Goal: Transaction & Acquisition: Subscribe to service/newsletter

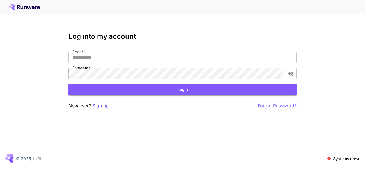
click at [103, 106] on p "Sign up" at bounding box center [100, 105] width 16 height 7
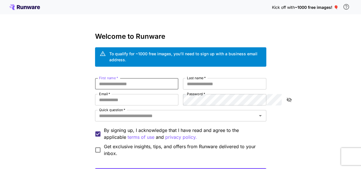
click at [108, 79] on input "First name   *" at bounding box center [136, 83] width 83 height 11
type input "*****"
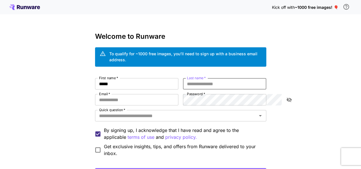
click at [190, 80] on input "Last name   *" at bounding box center [224, 83] width 83 height 11
type input "***"
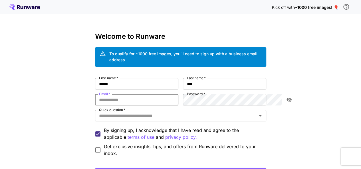
click at [158, 94] on input "Email   *" at bounding box center [136, 99] width 83 height 11
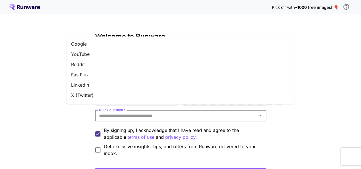
click at [201, 112] on input "Quick question   *" at bounding box center [176, 116] width 158 height 8
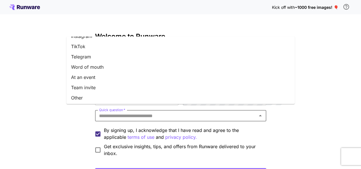
scroll to position [91, 0]
click at [163, 75] on li "At an event" at bounding box center [180, 76] width 228 height 10
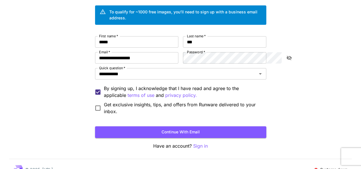
scroll to position [43, 0]
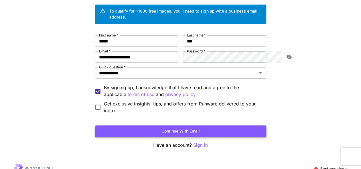
click at [146, 129] on button "Continue with email" at bounding box center [180, 132] width 171 height 12
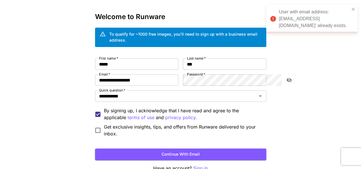
scroll to position [19, 0]
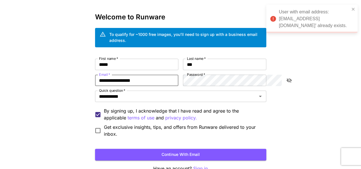
click at [134, 75] on input "**********" at bounding box center [136, 80] width 83 height 11
click at [95, 76] on input "**********" at bounding box center [136, 80] width 83 height 11
drag, startPoint x: 77, startPoint y: 76, endPoint x: 58, endPoint y: 76, distance: 19.1
click at [58, 76] on div "**********" at bounding box center [180, 92] width 361 height 222
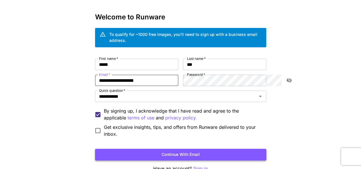
type input "**********"
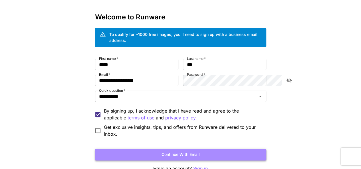
click at [142, 149] on button "Continue with email" at bounding box center [180, 155] width 171 height 12
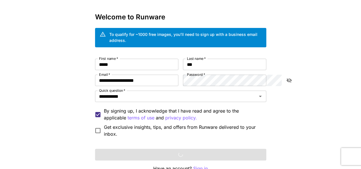
scroll to position [45, 0]
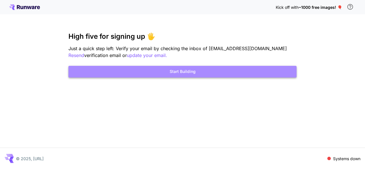
click at [204, 70] on button "Start Building" at bounding box center [182, 72] width 228 height 12
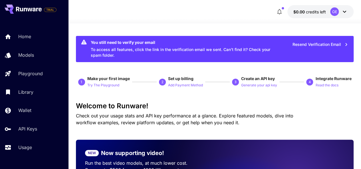
scroll to position [13, 0]
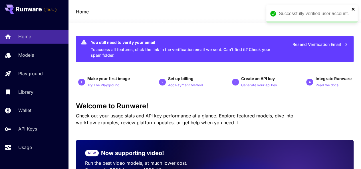
click at [352, 7] on icon "close" at bounding box center [353, 9] width 4 height 5
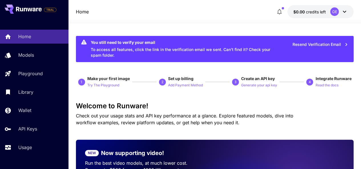
click at [346, 12] on icon at bounding box center [344, 11] width 7 height 7
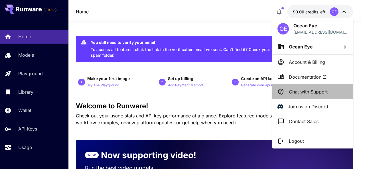
click at [327, 90] on p "Chat with Support" at bounding box center [308, 91] width 39 height 7
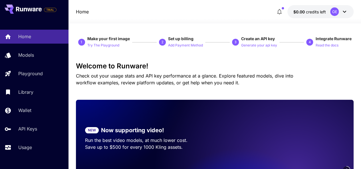
click at [342, 11] on icon at bounding box center [344, 11] width 7 height 7
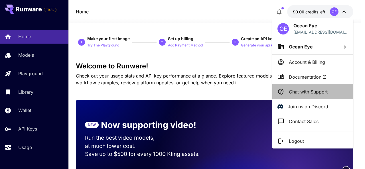
click at [318, 92] on p "Chat with Support" at bounding box center [308, 91] width 39 height 7
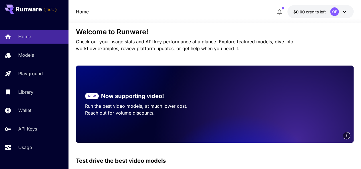
scroll to position [44, 0]
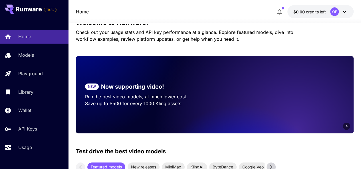
click at [349, 13] on button "$0.00 credits left OE" at bounding box center [320, 11] width 66 height 13
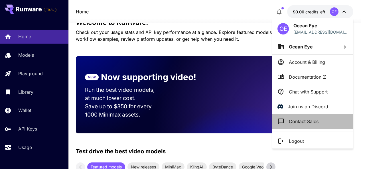
click at [319, 119] on p "Contact Sales" at bounding box center [304, 121] width 30 height 7
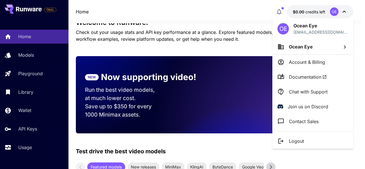
click at [188, 11] on div at bounding box center [182, 84] width 365 height 169
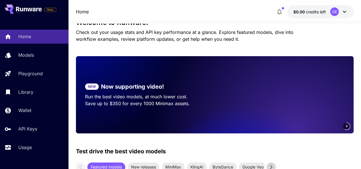
scroll to position [0, 0]
